Goal: Information Seeking & Learning: Learn about a topic

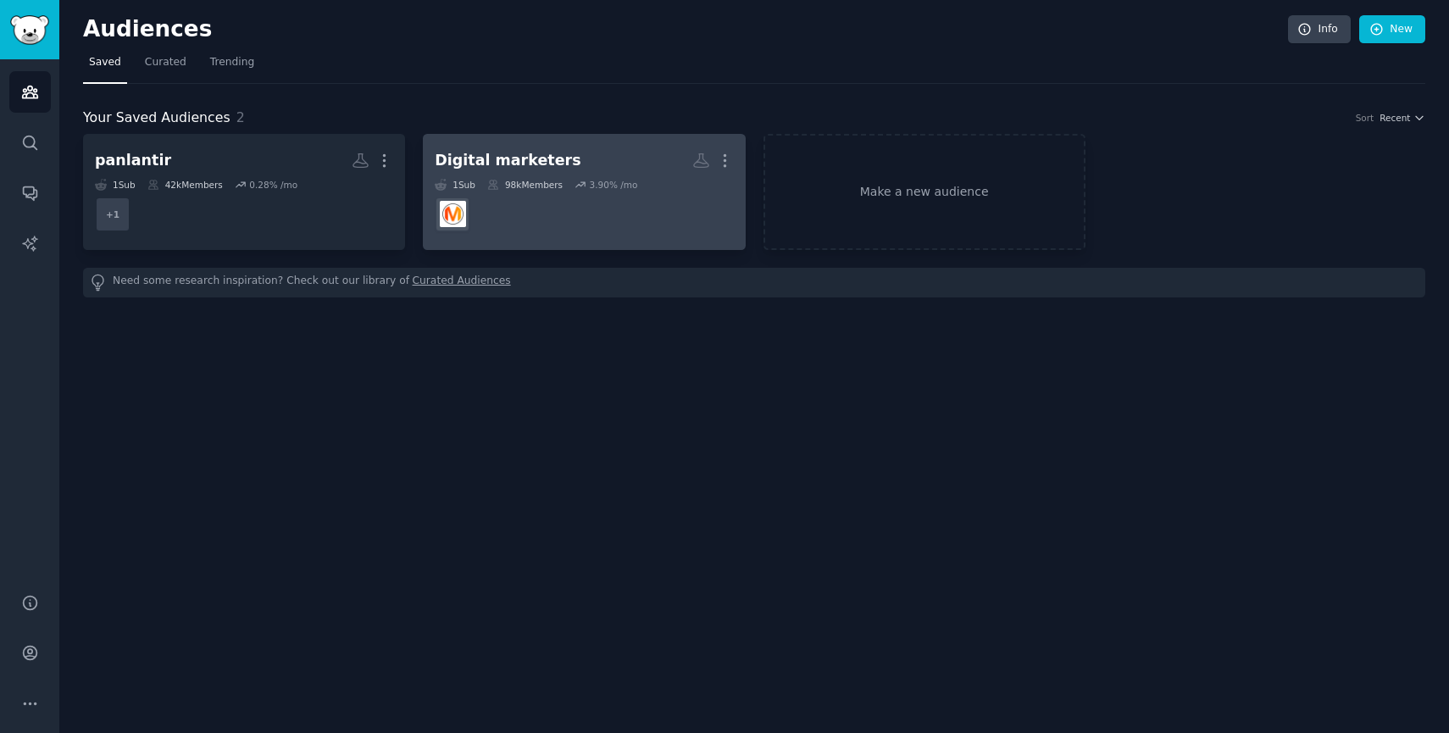
click at [599, 202] on dd at bounding box center [584, 214] width 298 height 47
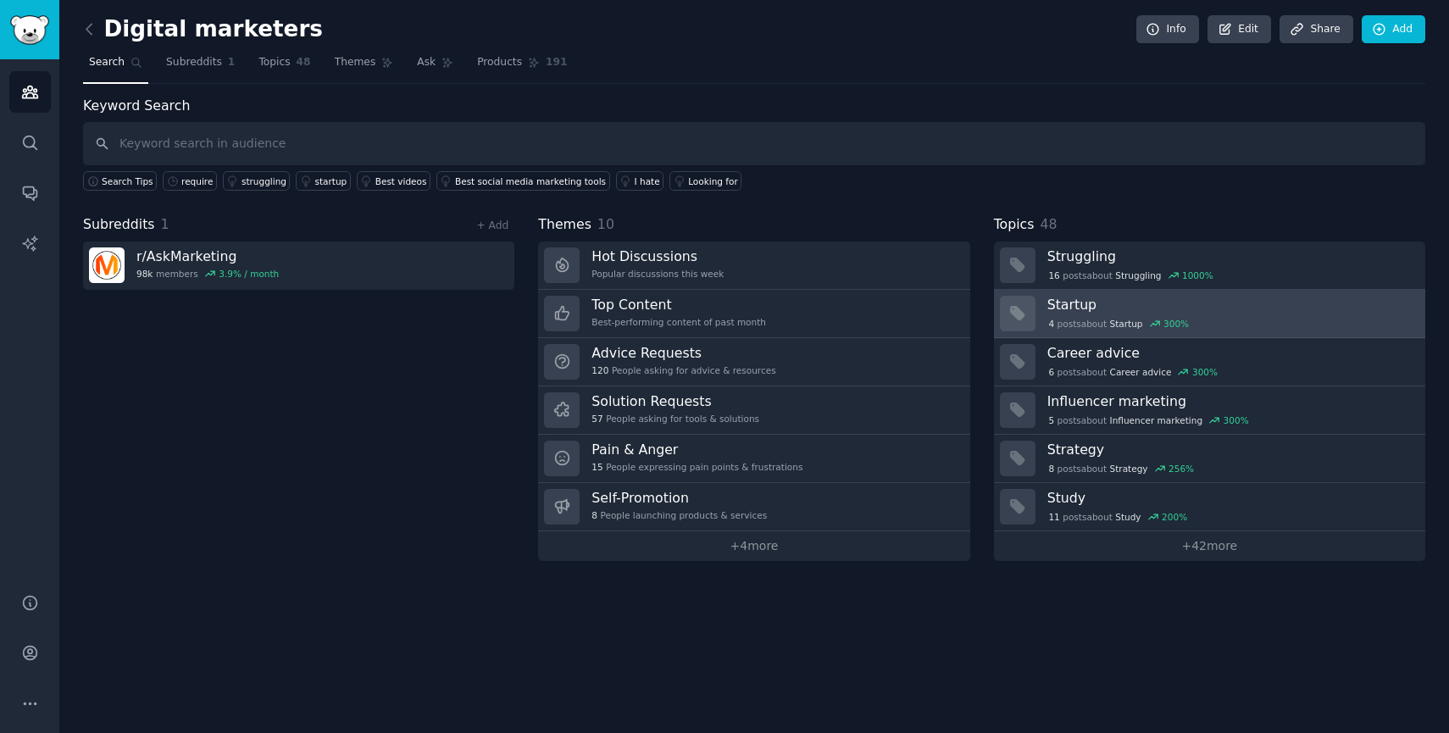
click at [1080, 309] on h3 "Startup" at bounding box center [1231, 305] width 366 height 18
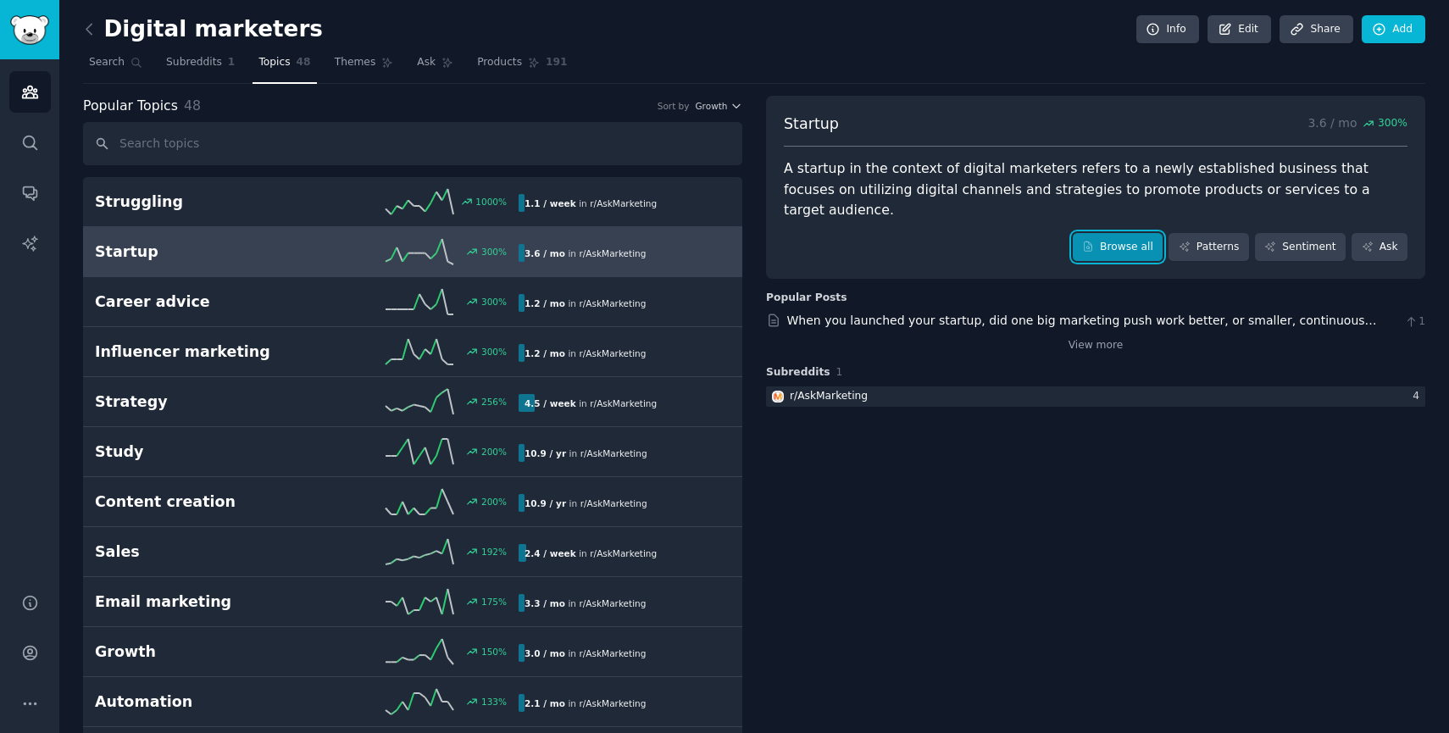
click at [1113, 233] on link "Browse all" at bounding box center [1118, 247] width 91 height 29
